Goal: Transaction & Acquisition: Purchase product/service

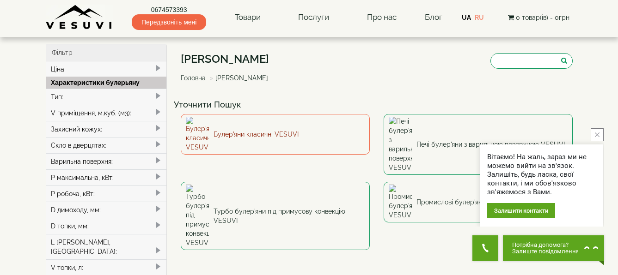
click at [254, 128] on link "Булер'яни класичні VESUVI" at bounding box center [275, 134] width 189 height 41
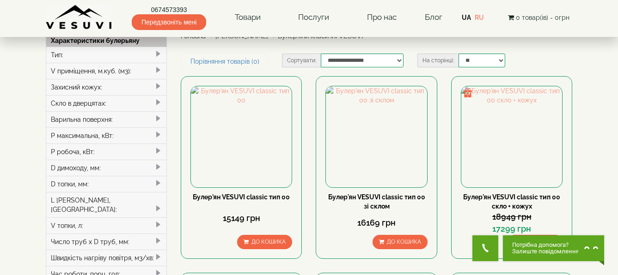
scroll to position [92, 0]
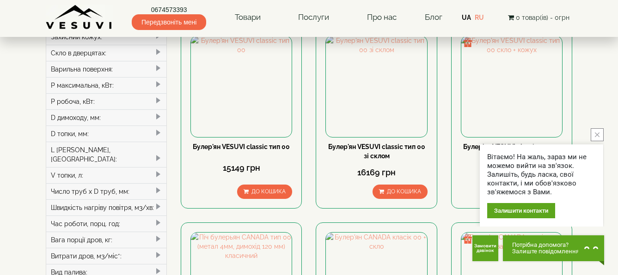
click at [597, 137] on icon "close button" at bounding box center [597, 135] width 5 height 5
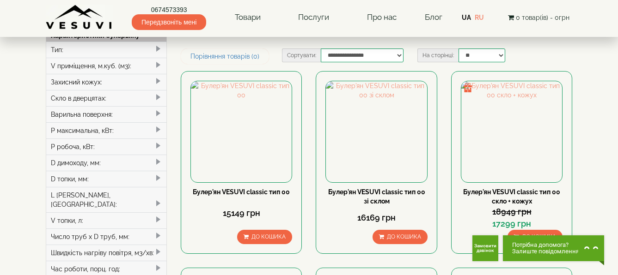
scroll to position [46, 0]
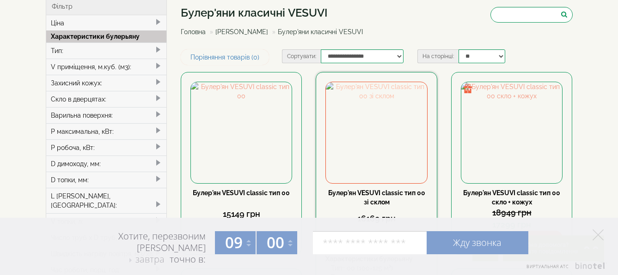
click at [357, 149] on img at bounding box center [376, 132] width 101 height 101
